Goal: Information Seeking & Learning: Find specific fact

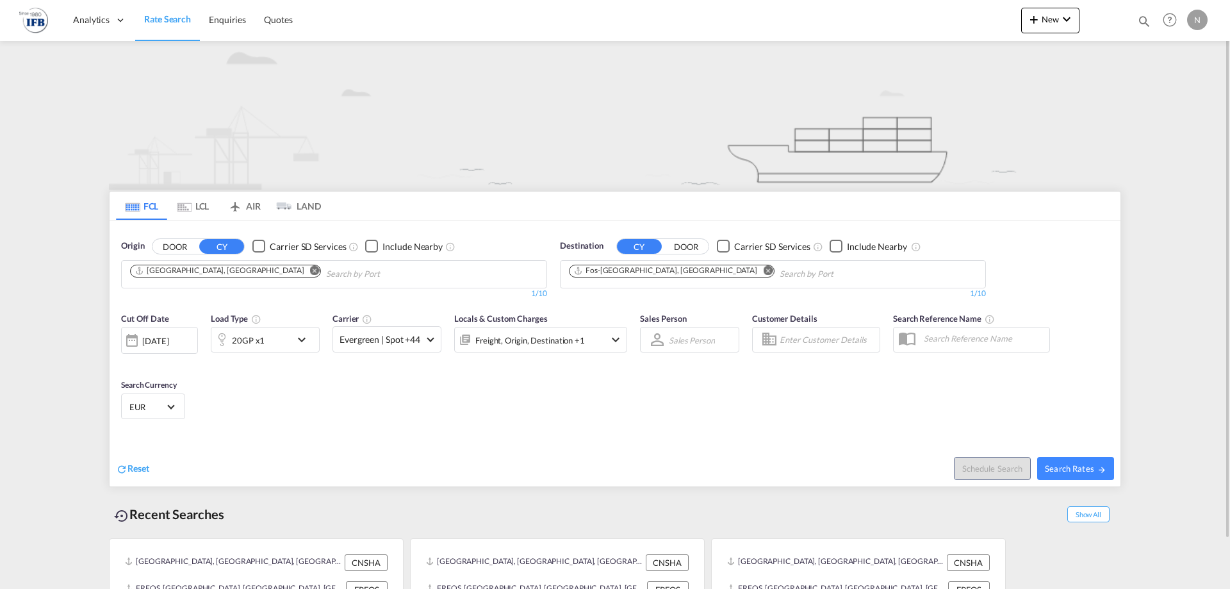
click at [310, 272] on md-icon "Remove" at bounding box center [315, 270] width 10 height 10
click at [228, 277] on input "Chips input." at bounding box center [191, 274] width 122 height 21
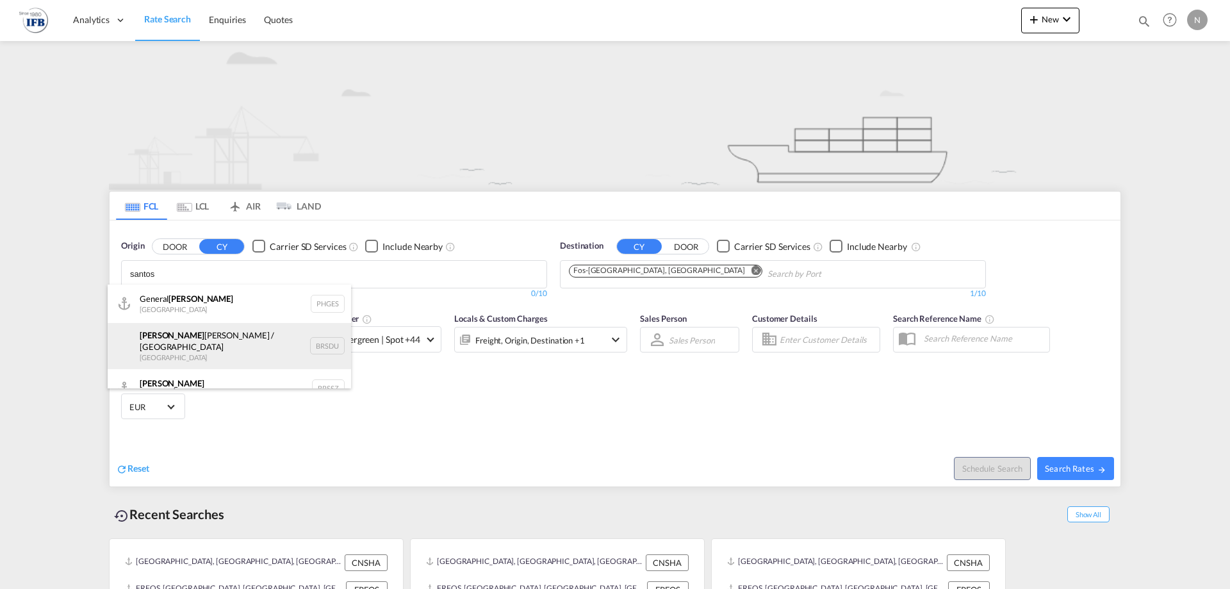
scroll to position [12, 0]
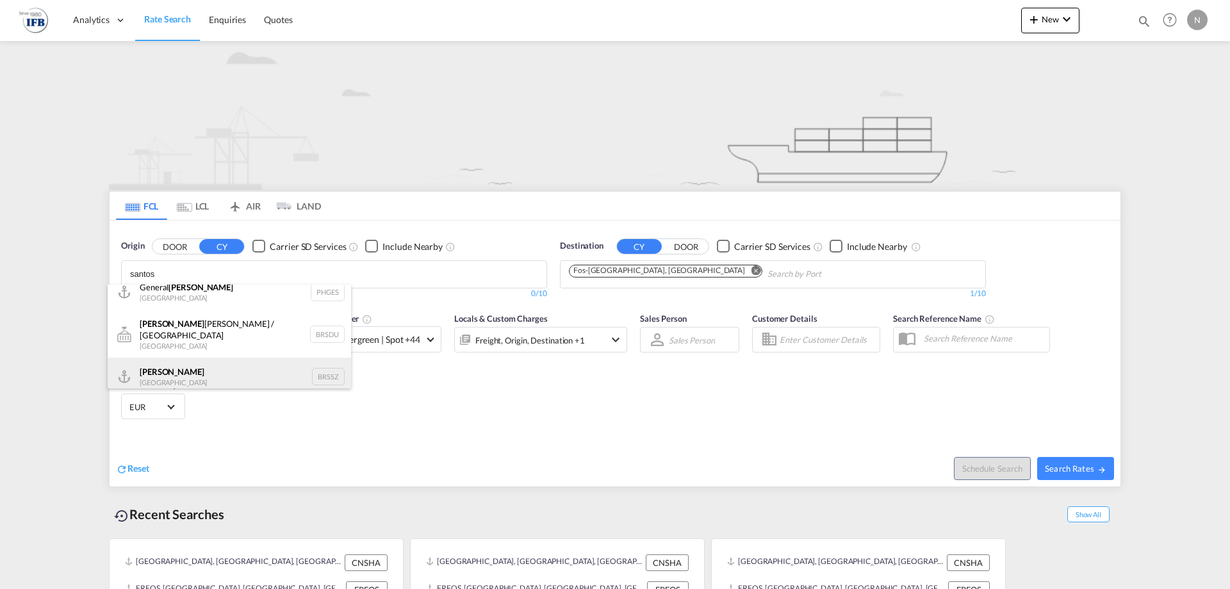
type input "santos"
click at [238, 370] on div "[PERSON_NAME] [GEOGRAPHIC_DATA] BRSSZ" at bounding box center [230, 377] width 244 height 38
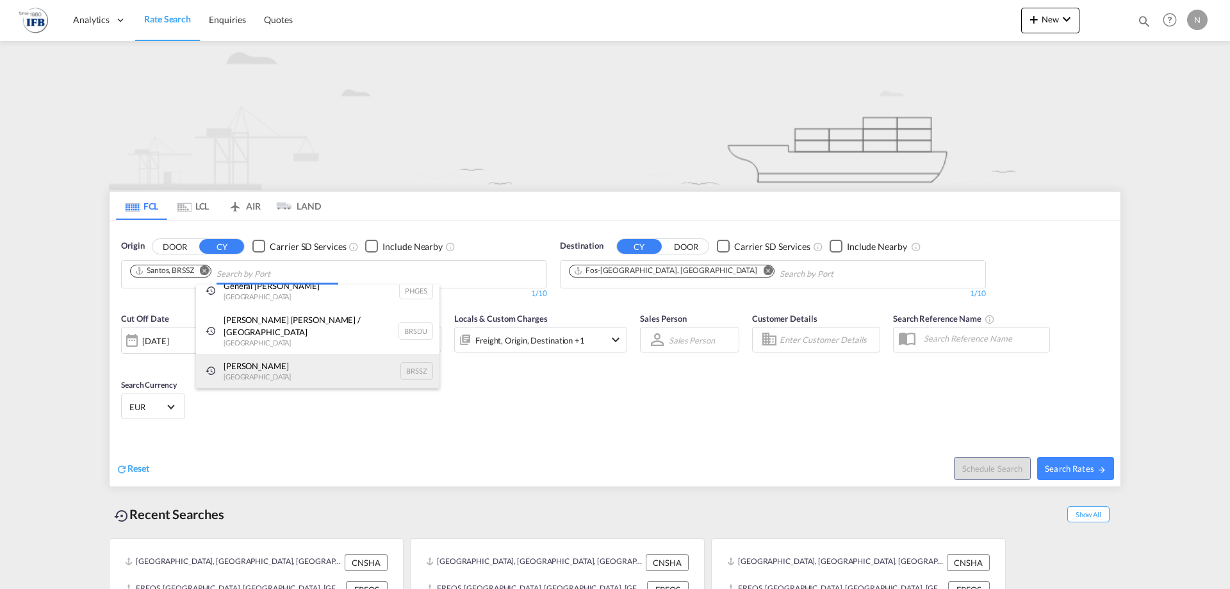
scroll to position [0, 0]
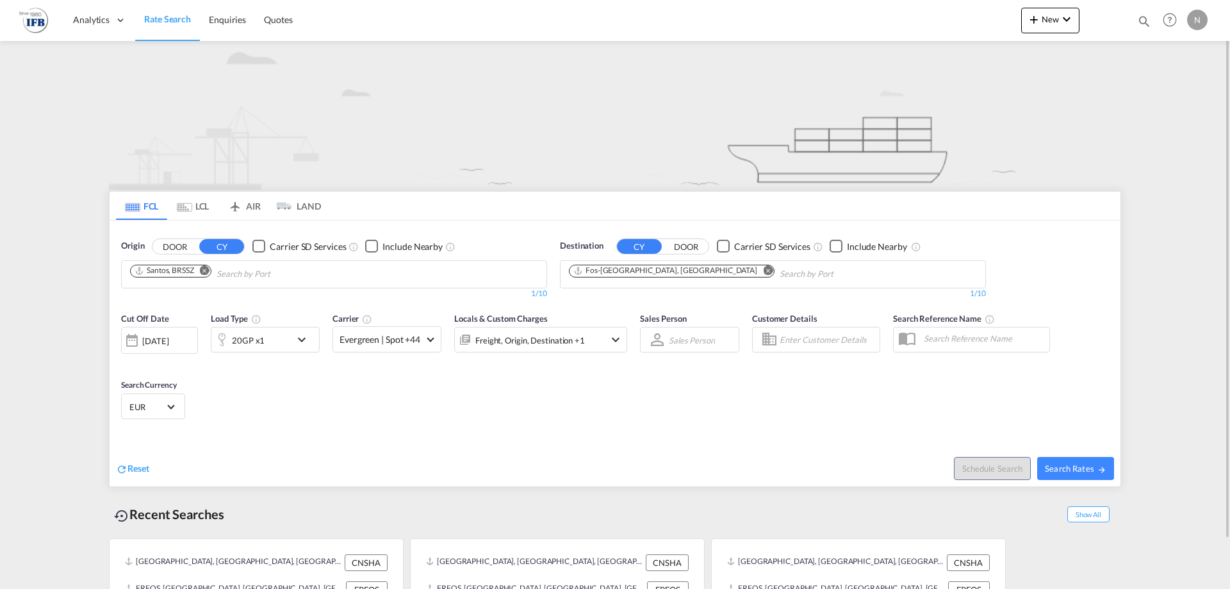
click at [763, 268] on md-icon "Remove" at bounding box center [768, 270] width 10 height 10
click at [667, 274] on input "Chips input." at bounding box center [630, 274] width 122 height 21
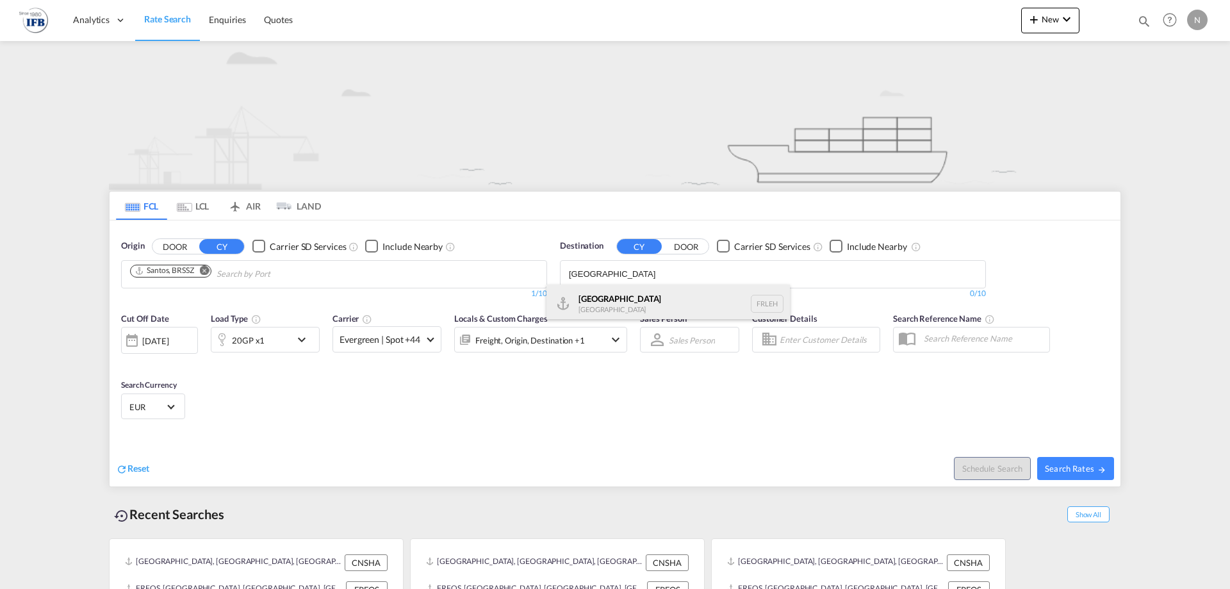
type input "[GEOGRAPHIC_DATA]"
click at [702, 306] on div "[GEOGRAPHIC_DATA] FRLEH" at bounding box center [669, 304] width 244 height 38
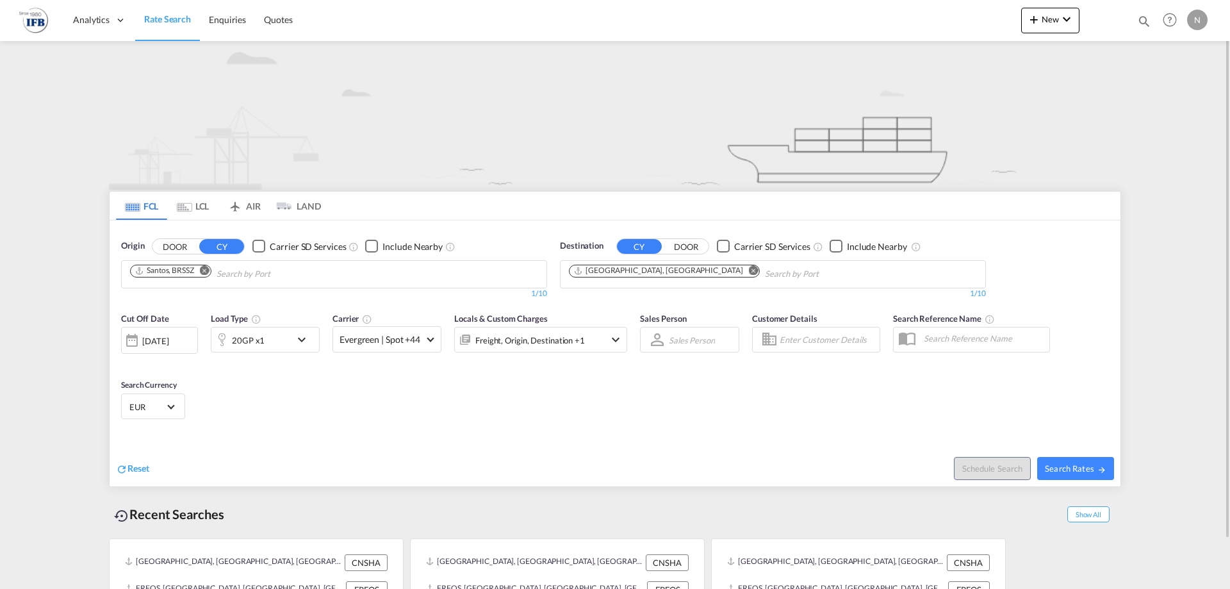
click at [289, 335] on div "20GP x1" at bounding box center [250, 340] width 79 height 26
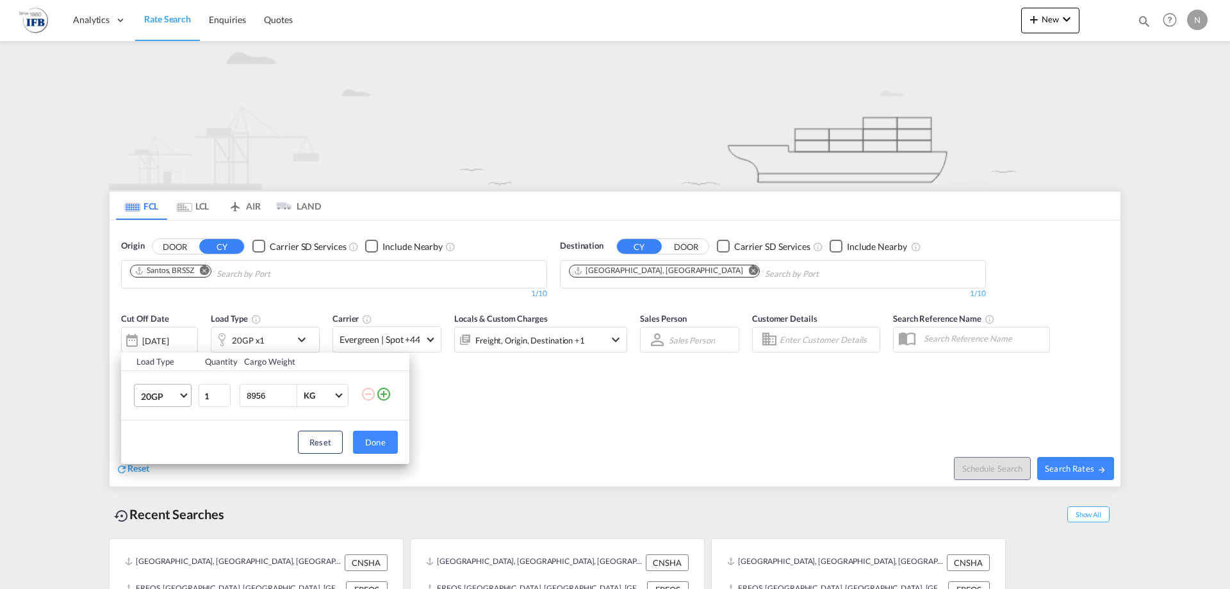
click at [185, 394] on span "Choose: \a20GP" at bounding box center [183, 394] width 7 height 7
click at [180, 460] on md-option "40HC" at bounding box center [174, 457] width 87 height 31
click at [525, 423] on div "Load Type Quantity Cargo Weight 40HC 1 8956 KG KG Load type addition is restric…" at bounding box center [615, 294] width 1230 height 589
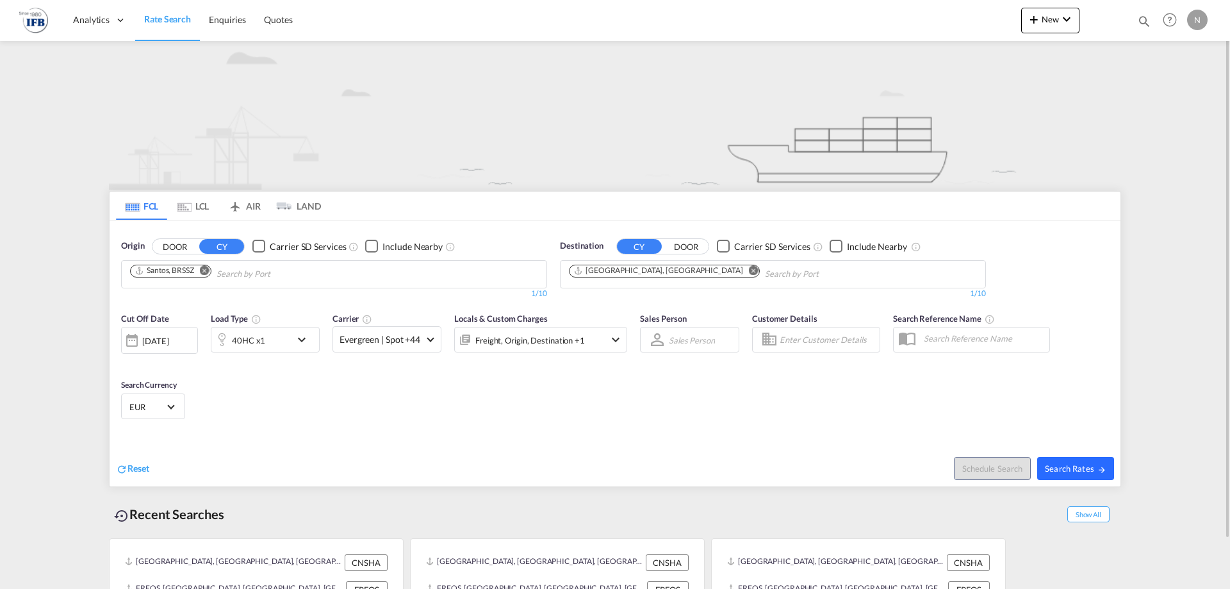
click at [1069, 472] on span "Search Rates" at bounding box center [1076, 468] width 62 height 10
type input "BRSSZ to FRLEH / [DATE]"
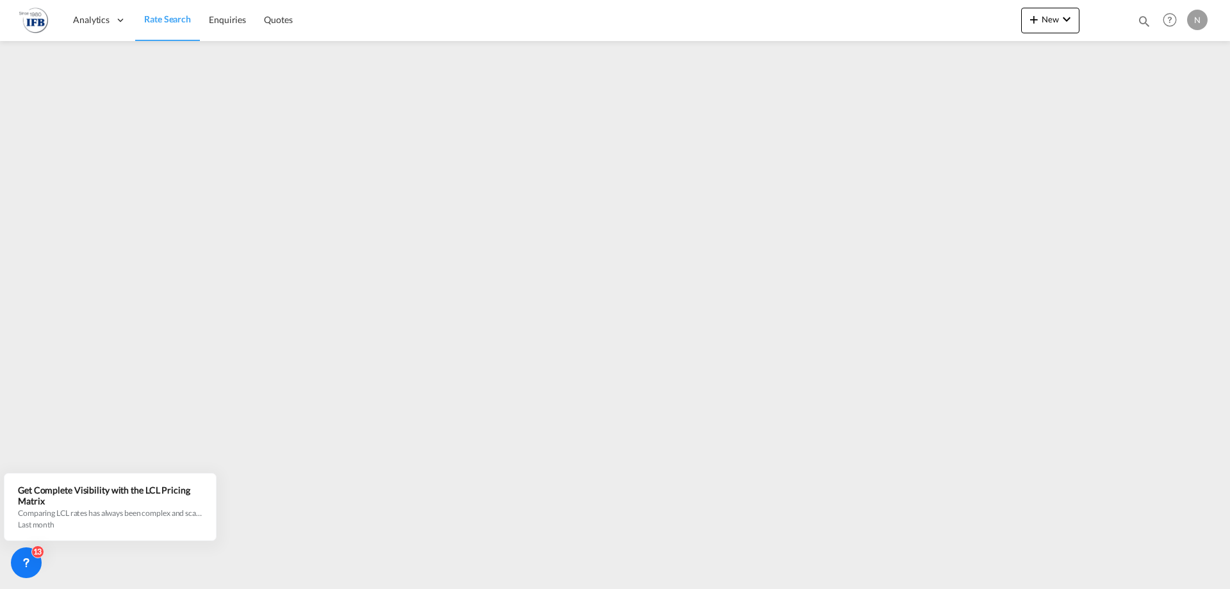
click at [482, 11] on div "Analytics Reports Rate Search Enquiries Quotes New Quote Bookings Quotes Enquir…" at bounding box center [615, 20] width 1192 height 40
